Goal: Information Seeking & Learning: Learn about a topic

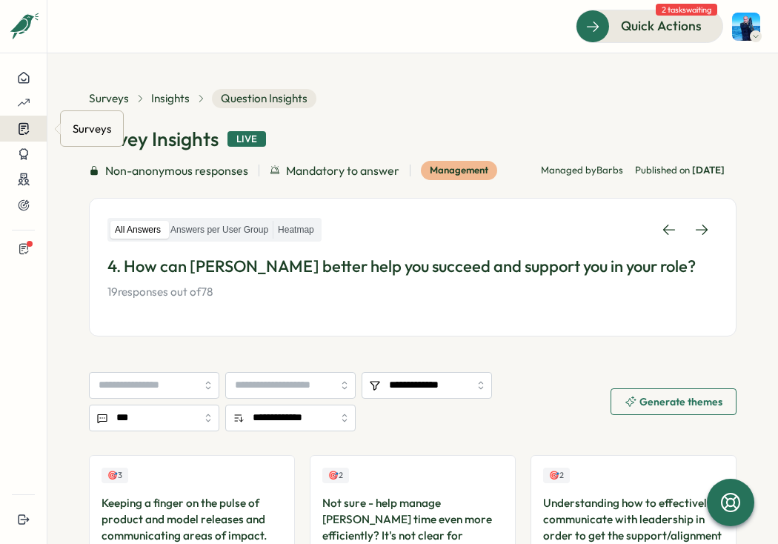
click at [24, 124] on icon at bounding box center [24, 129] width 10 height 11
click at [85, 119] on div "Insights" at bounding box center [92, 129] width 50 height 28
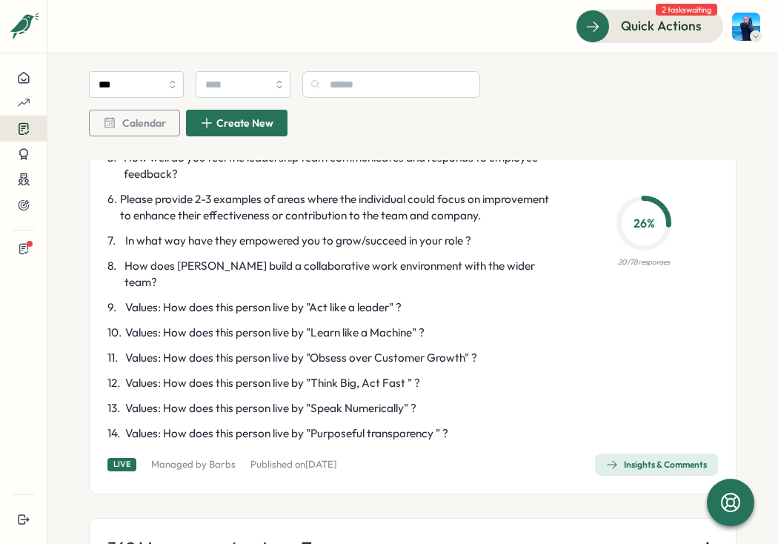
scroll to position [3486, 0]
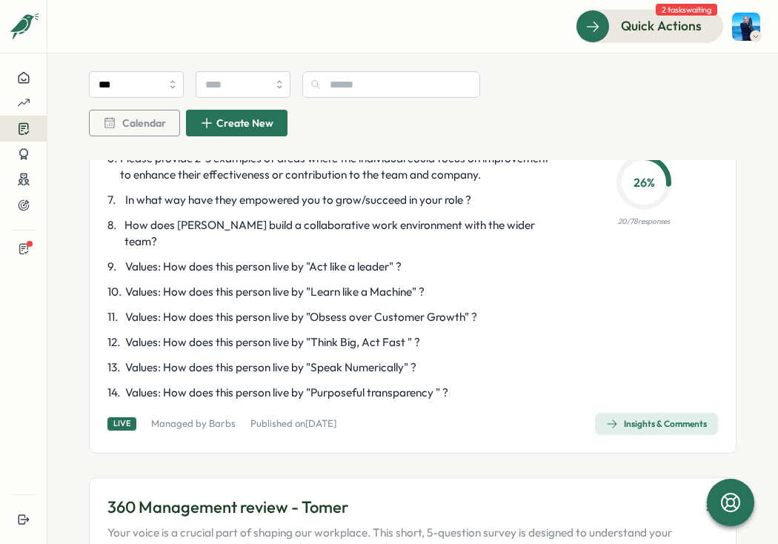
click at [616, 414] on span "Insights & Comments" at bounding box center [656, 424] width 101 height 21
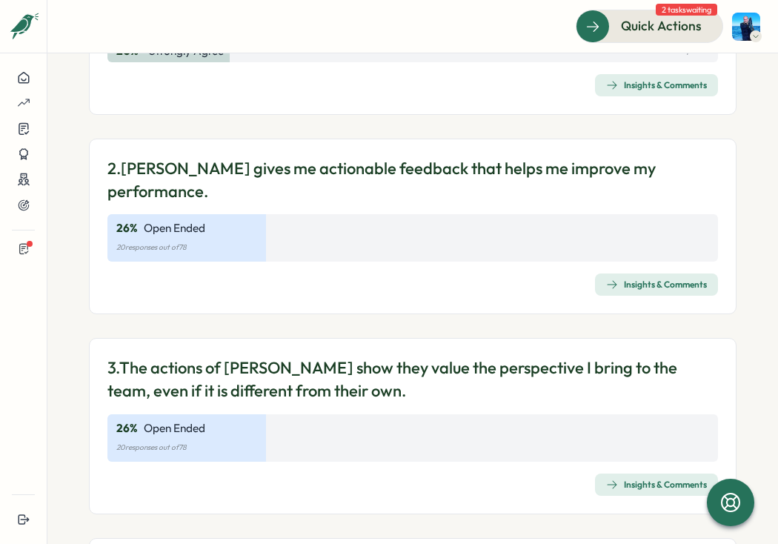
scroll to position [246, 0]
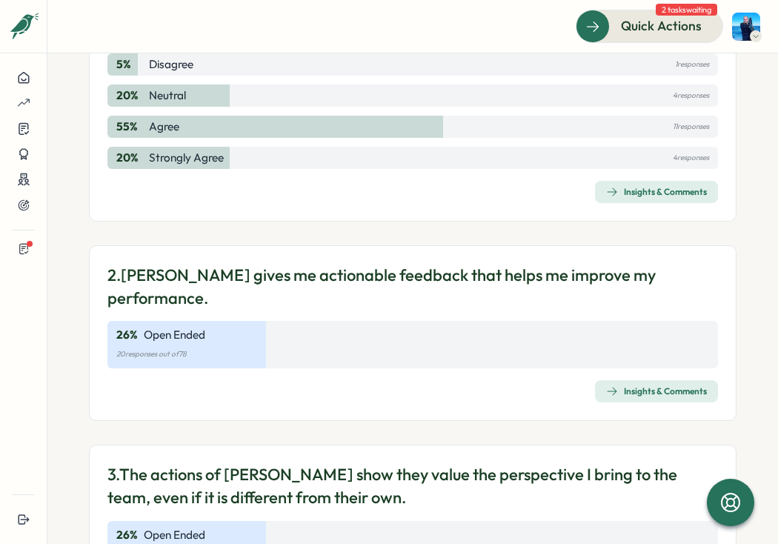
click at [621, 189] on div "Insights & Comments" at bounding box center [656, 192] width 101 height 12
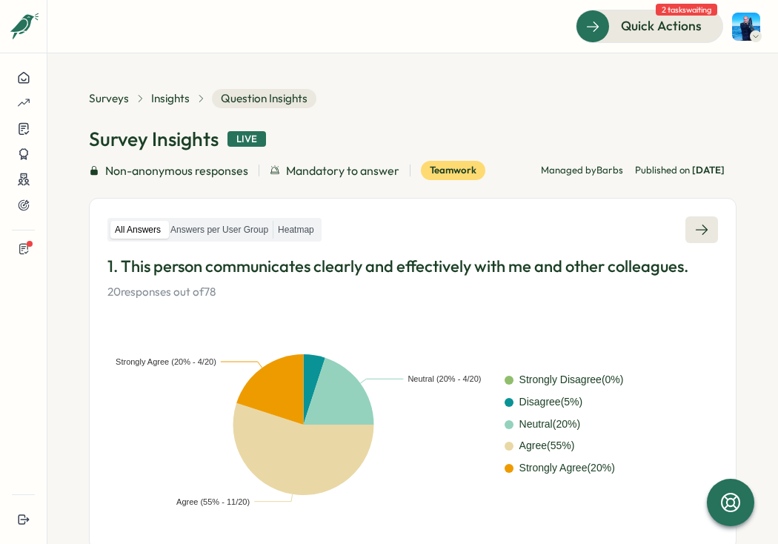
click at [695, 221] on link at bounding box center [702, 229] width 33 height 27
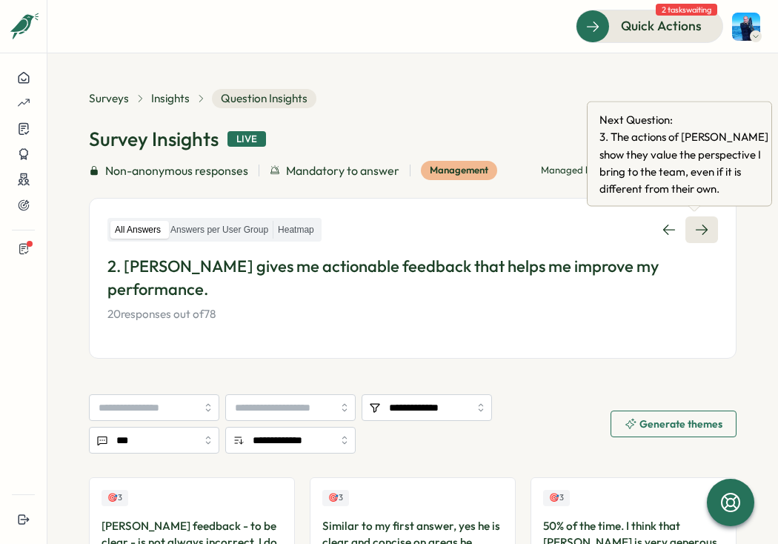
click at [700, 228] on icon at bounding box center [702, 229] width 15 height 15
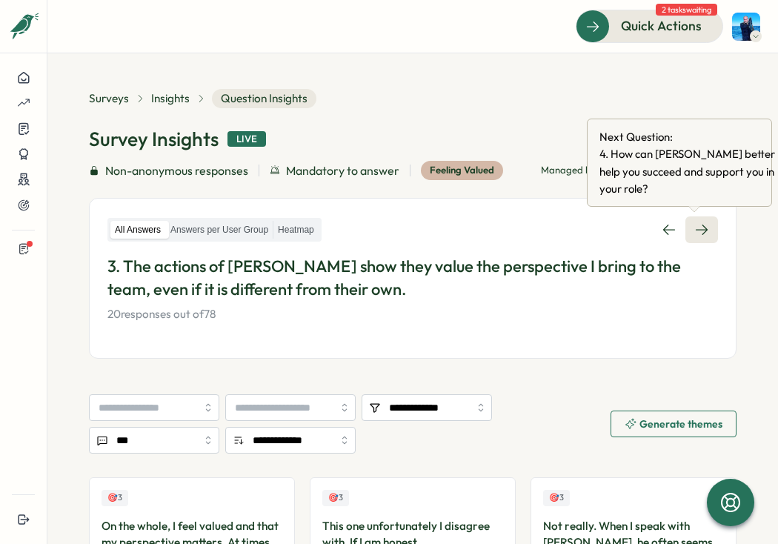
click at [702, 225] on link at bounding box center [702, 229] width 33 height 27
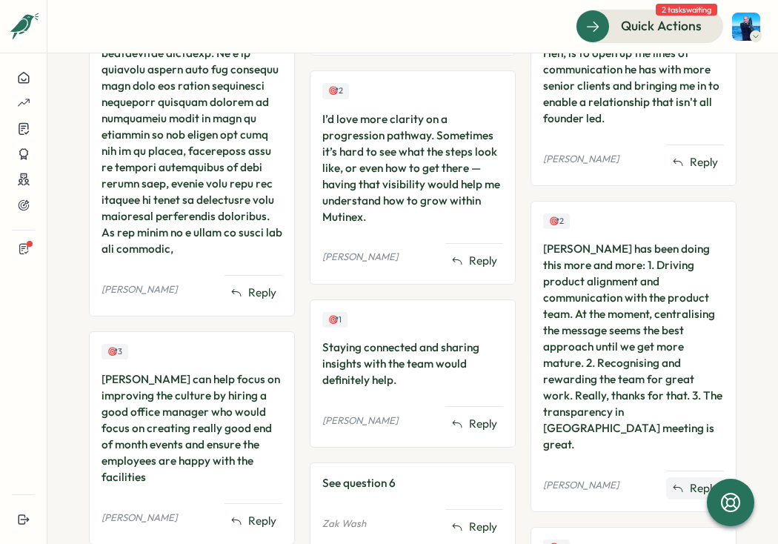
scroll to position [1523, 0]
